Goal: Transaction & Acquisition: Purchase product/service

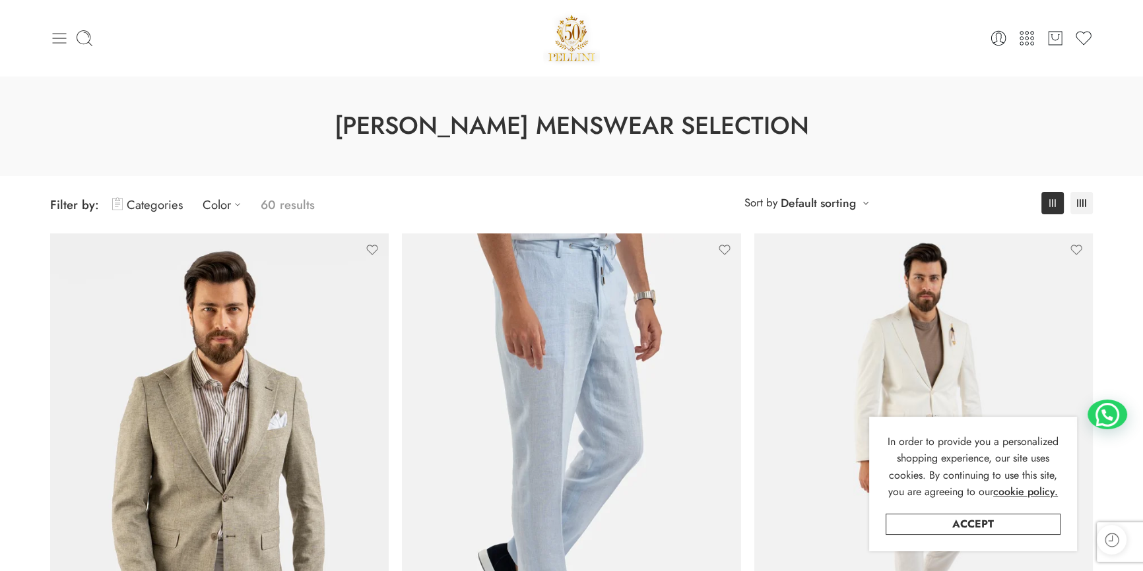
click at [63, 34] on icon at bounding box center [59, 38] width 18 height 18
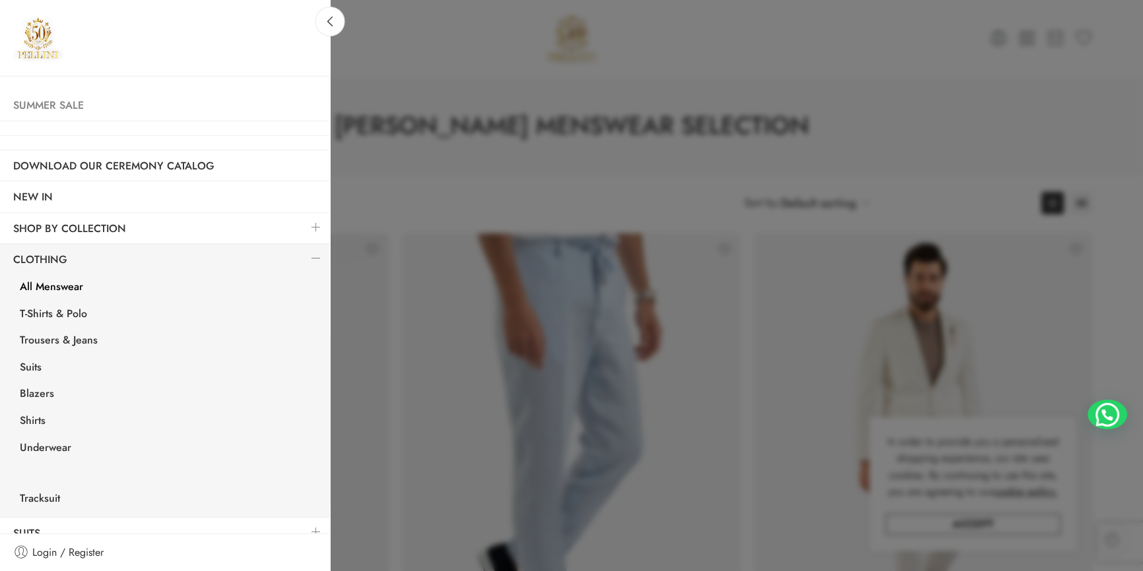
click at [73, 106] on link "Summer Sale" at bounding box center [165, 105] width 330 height 30
click at [72, 99] on link "Summer Sale" at bounding box center [165, 105] width 330 height 30
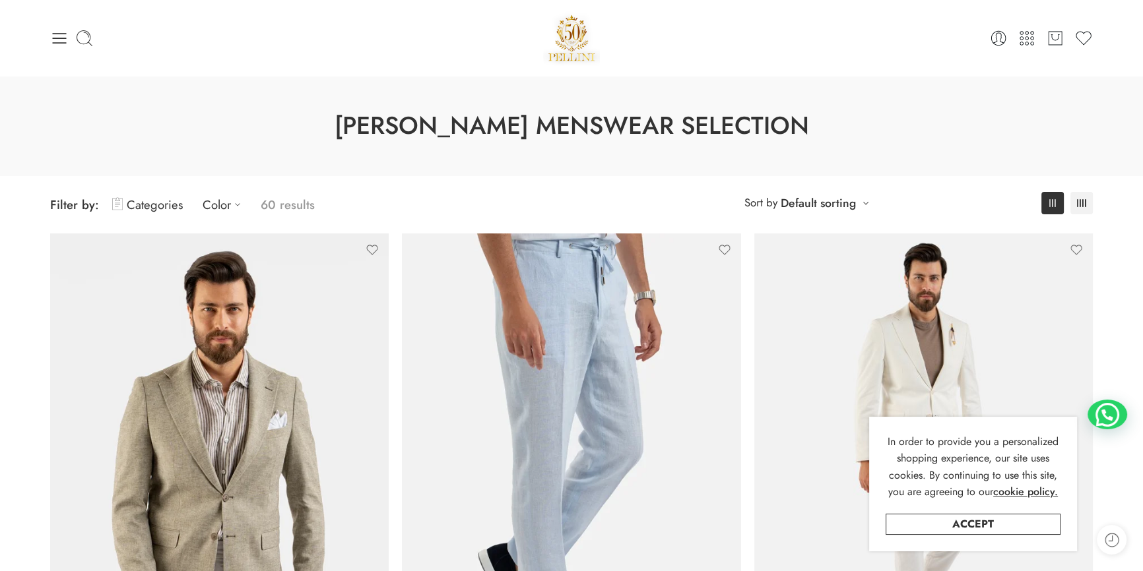
click at [71, 30] on div at bounding box center [224, 38] width 348 height 18
click at [59, 34] on icon at bounding box center [59, 38] width 18 height 18
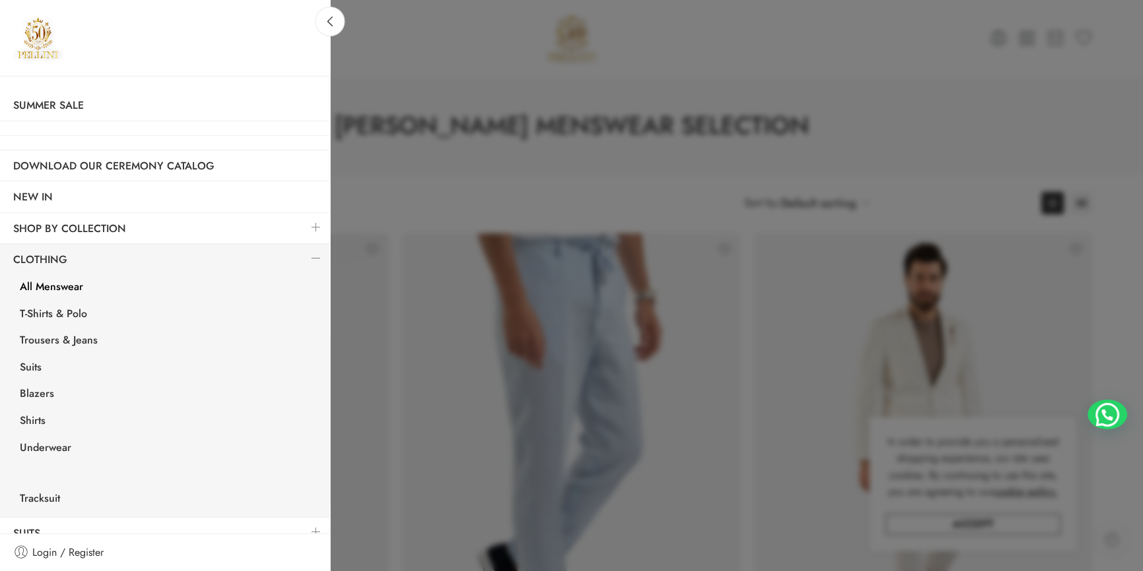
click at [1053, 100] on div at bounding box center [571, 285] width 1143 height 571
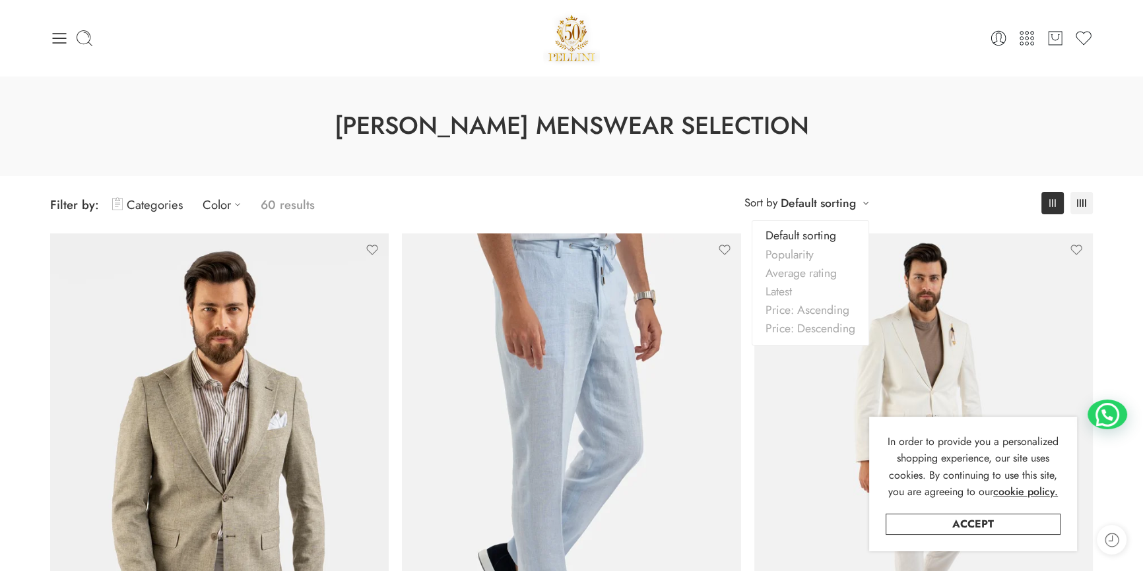
click at [818, 214] on li "**********" at bounding box center [807, 203] width 138 height 26
drag, startPoint x: 815, startPoint y: 328, endPoint x: 811, endPoint y: 338, distance: 11.3
click at [815, 329] on link "Price: Descending" at bounding box center [810, 322] width 116 height 18
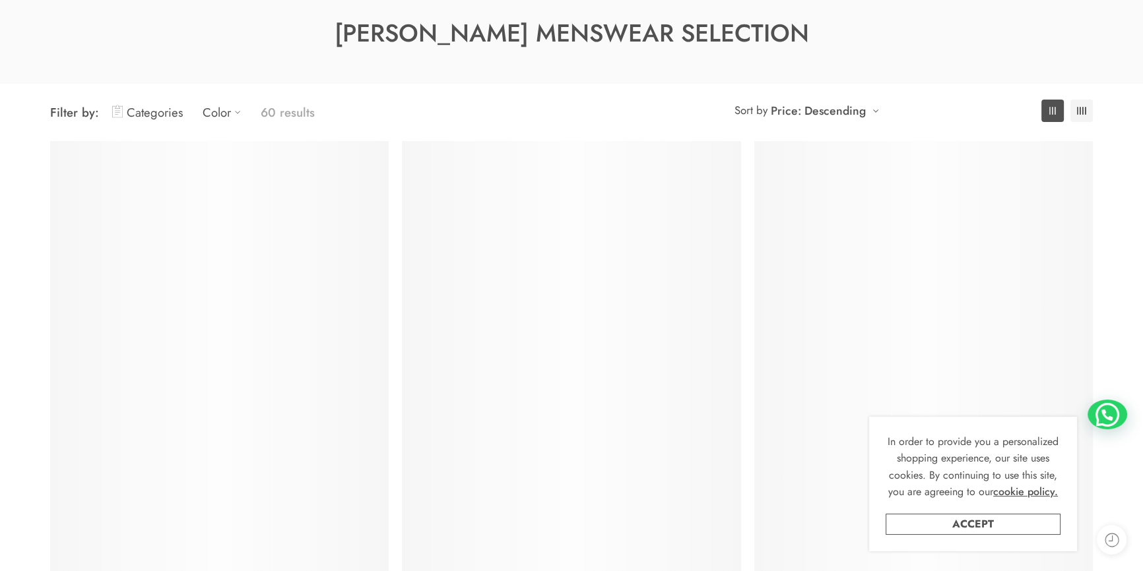
scroll to position [103, 0]
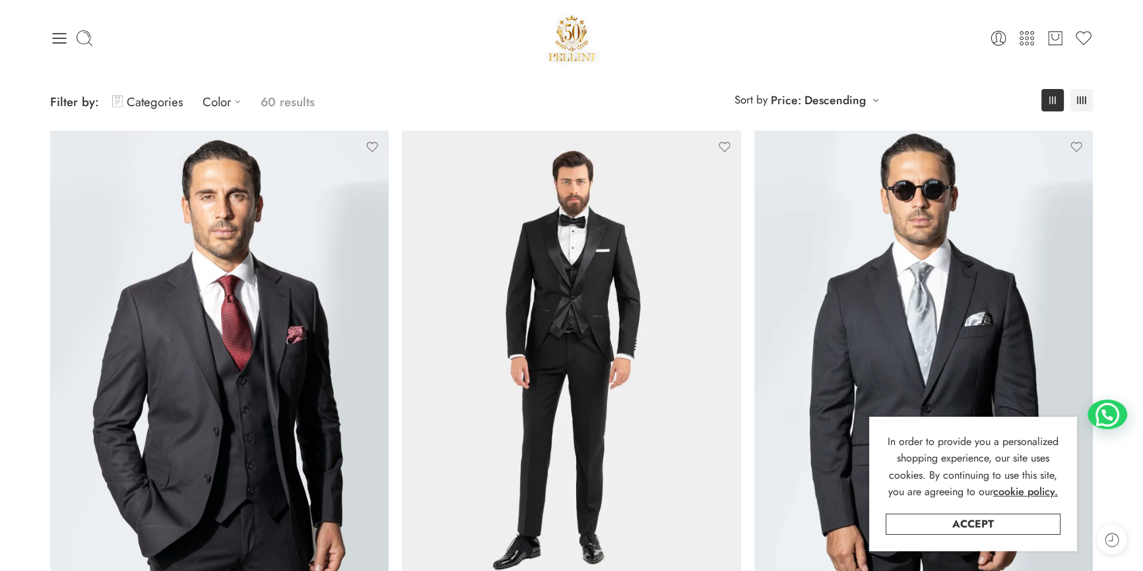
click at [1022, 522] on link "Accept" at bounding box center [972, 524] width 175 height 21
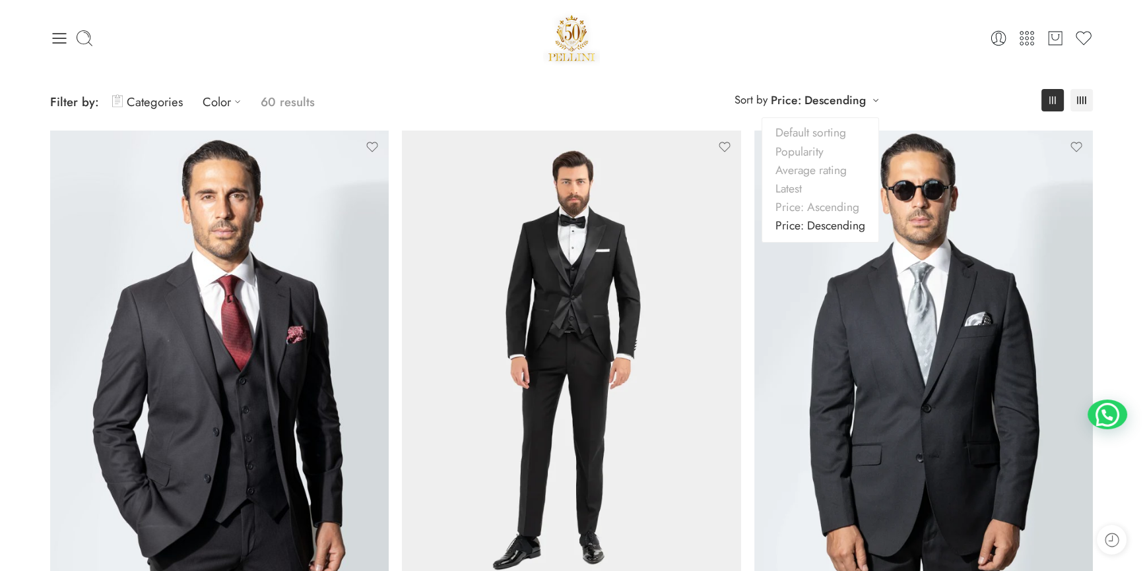
drag, startPoint x: 865, startPoint y: 96, endPoint x: 865, endPoint y: 106, distance: 9.2
click at [865, 97] on div "**********" at bounding box center [807, 100] width 158 height 22
click at [838, 204] on link "Price: Ascending" at bounding box center [820, 207] width 116 height 18
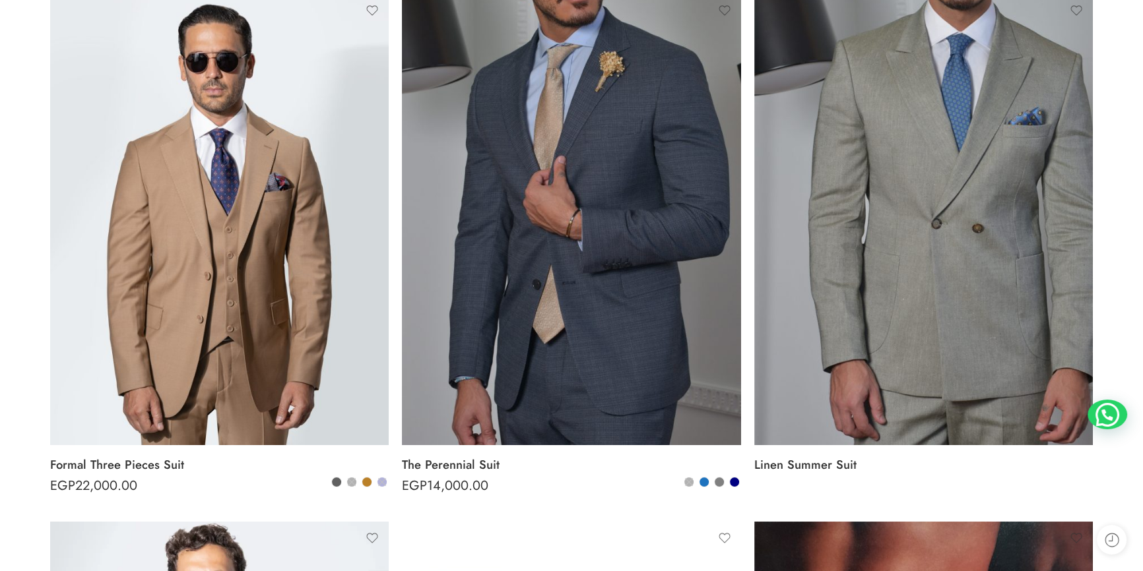
scroll to position [59, 0]
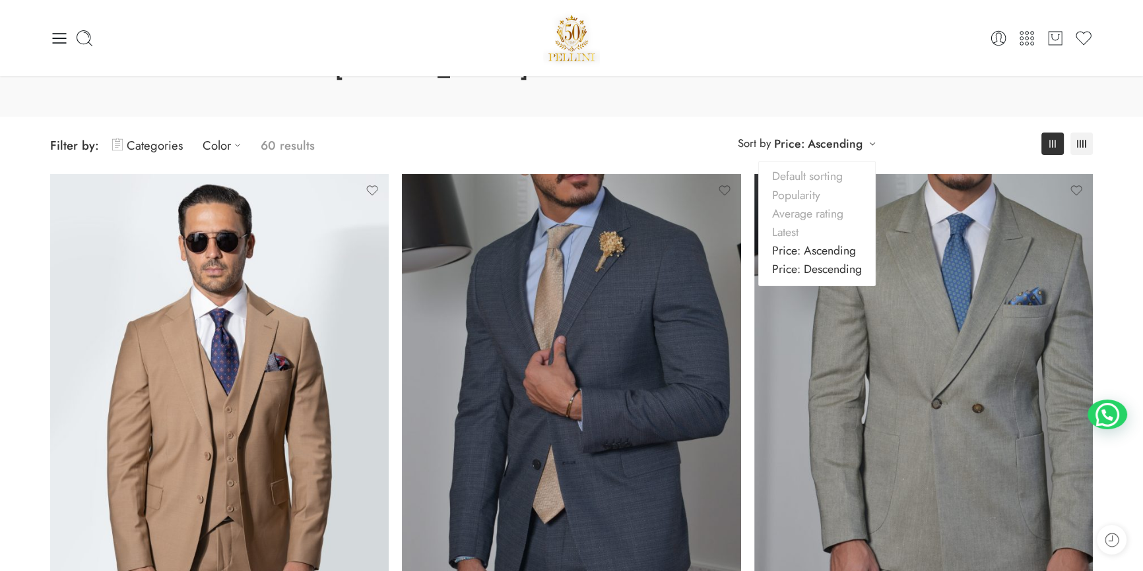
click at [823, 272] on link "Price: Descending" at bounding box center [817, 269] width 116 height 18
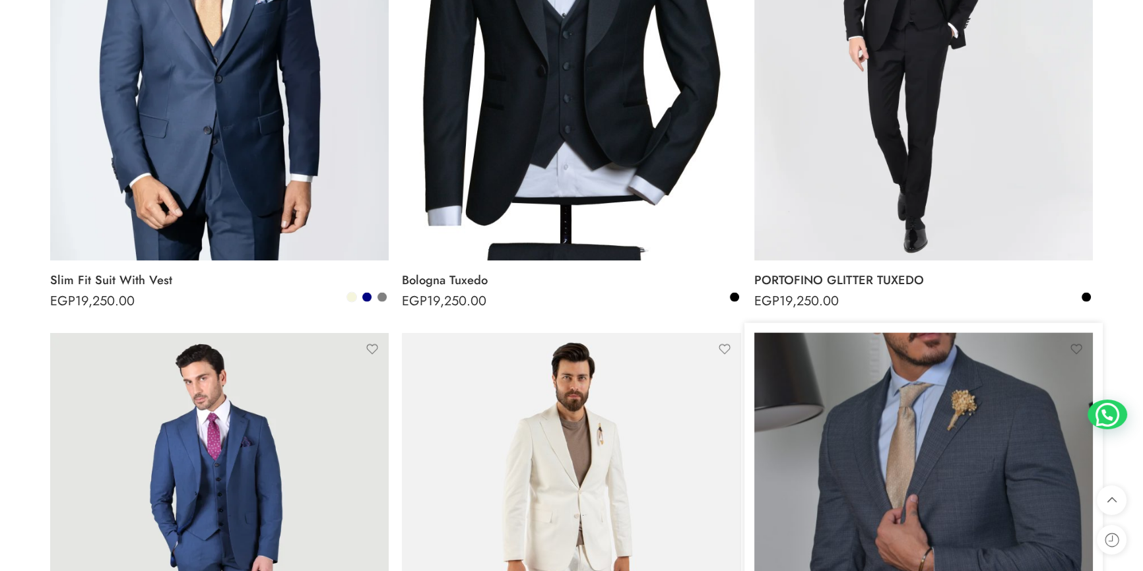
scroll to position [3941, 0]
